Goal: Use online tool/utility: Utilize a website feature to perform a specific function

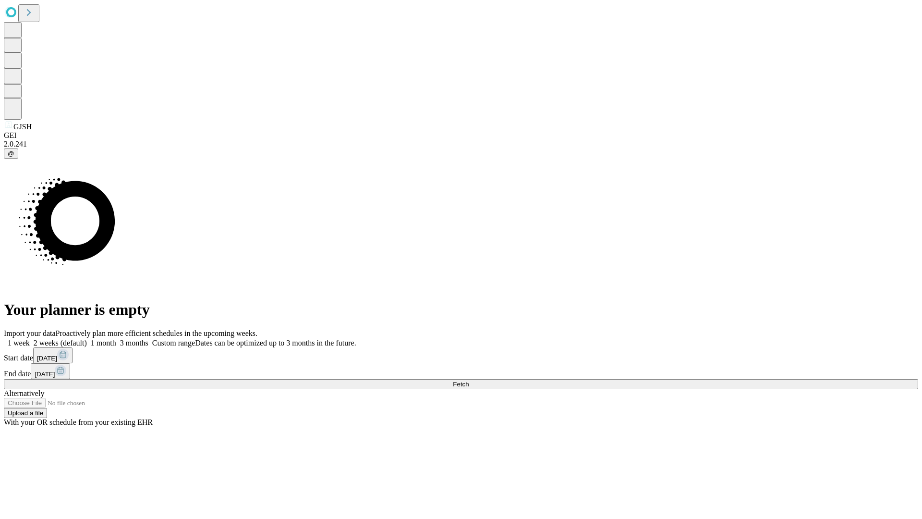
click at [469, 380] on span "Fetch" at bounding box center [461, 383] width 16 height 7
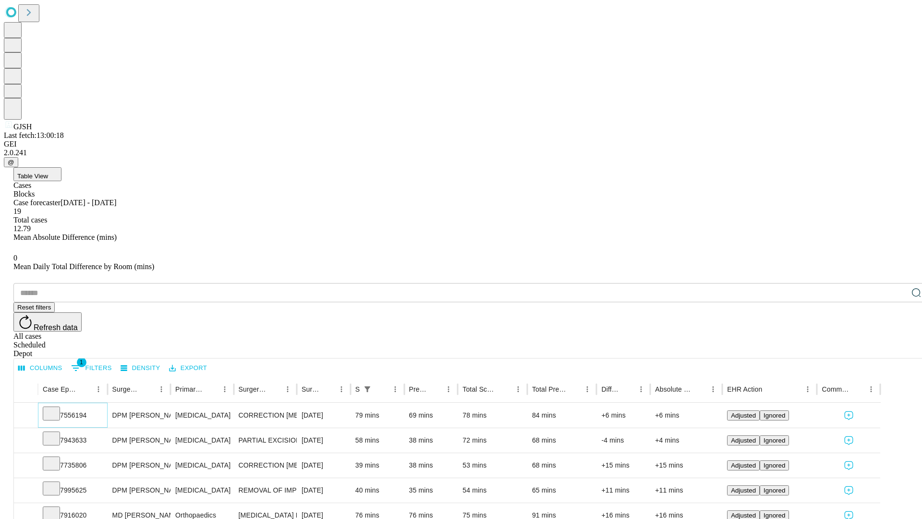
click at [56, 408] on icon at bounding box center [52, 413] width 10 height 10
